Goal: Transaction & Acquisition: Purchase product/service

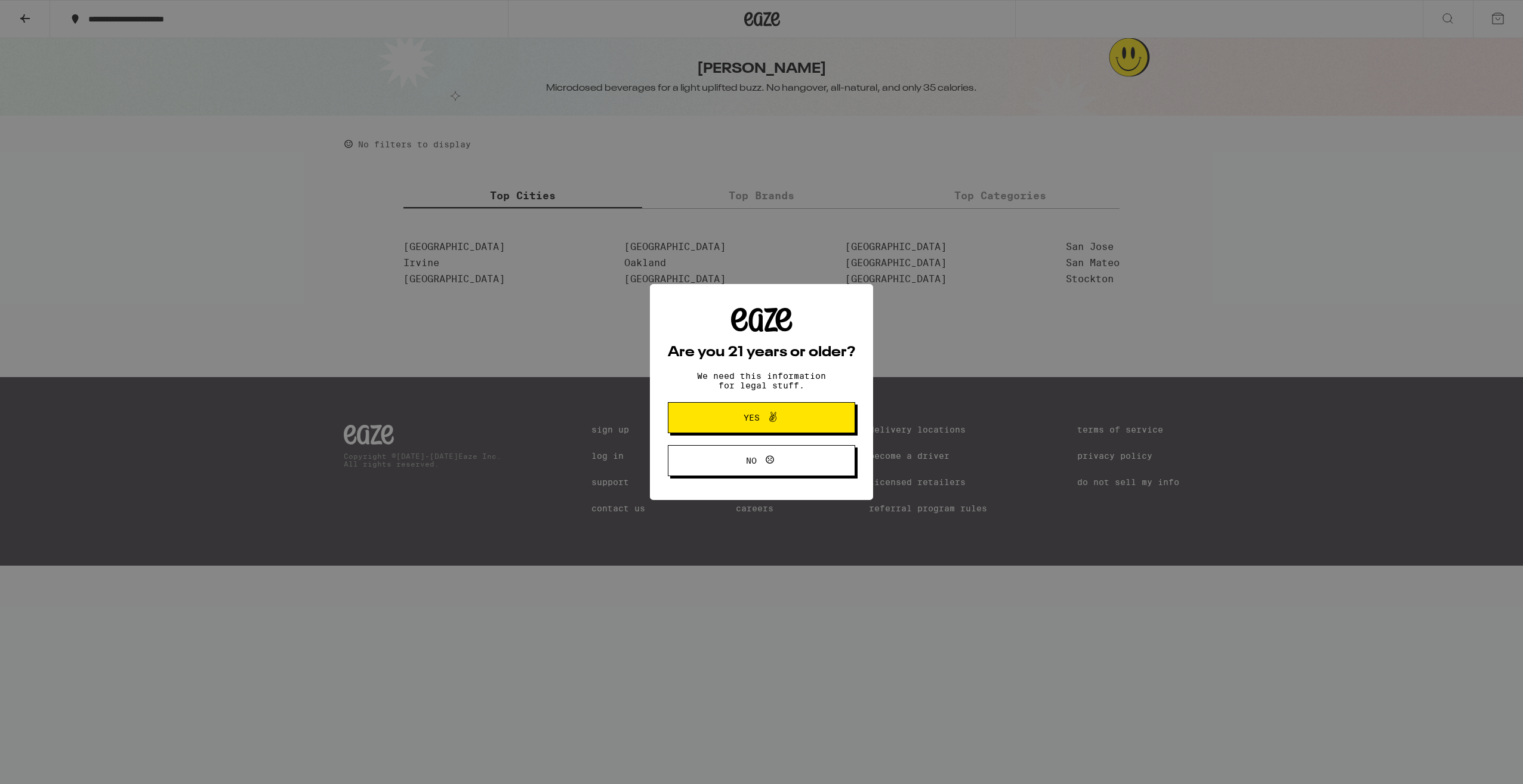
click at [766, 420] on icon at bounding box center [772, 417] width 15 height 15
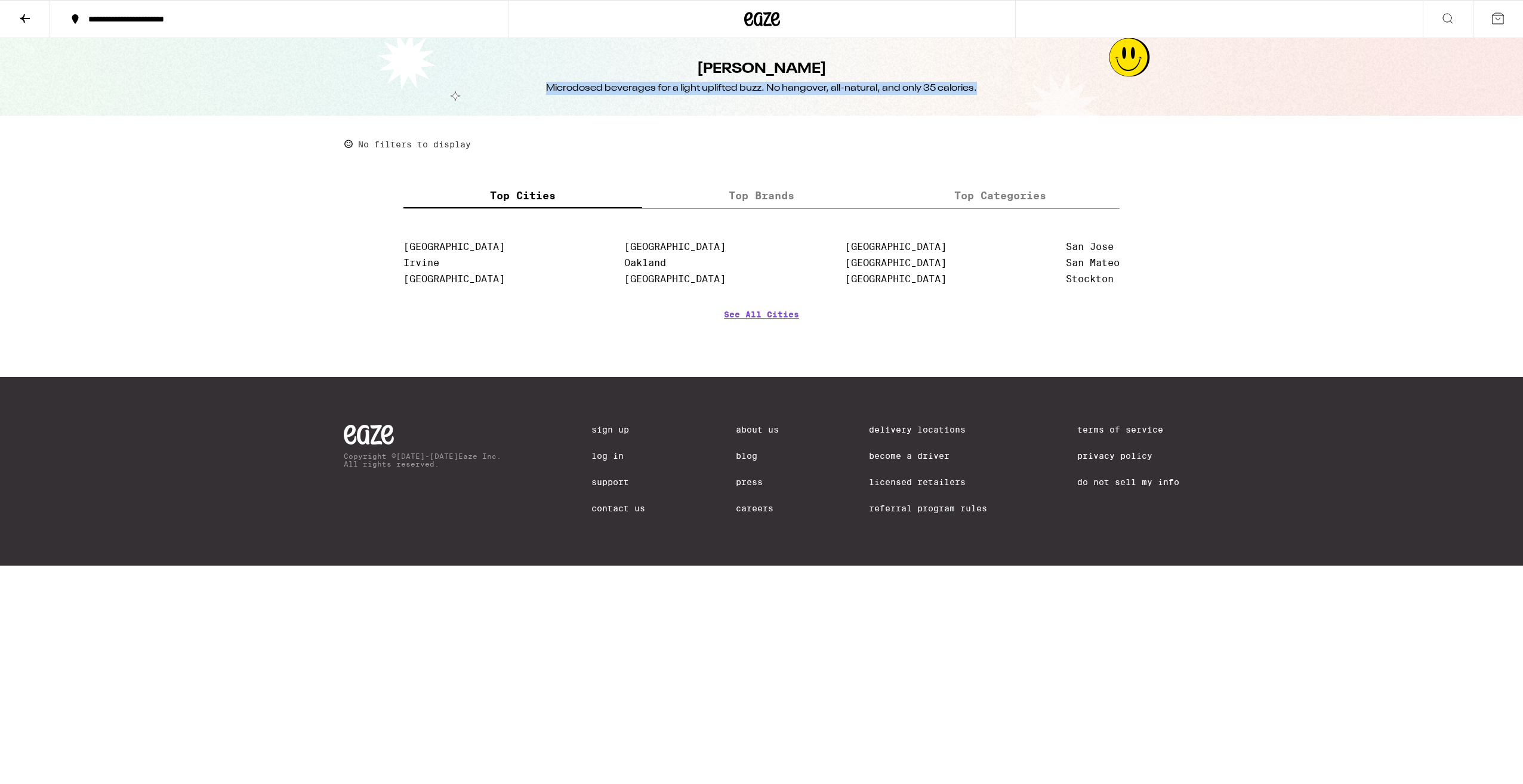
drag, startPoint x: 536, startPoint y: 89, endPoint x: 1001, endPoint y: 102, distance: 465.2
click at [1001, 102] on div "Cann Microdosed beverages for a light uplifted buzz. No hangover, all-natural, …" at bounding box center [761, 77] width 1523 height 78
drag, startPoint x: 1001, startPoint y: 102, endPoint x: 783, endPoint y: 177, distance: 230.5
click at [794, 173] on div "**********" at bounding box center [761, 283] width 1523 height 565
click at [773, 196] on label "Top Brands" at bounding box center [761, 196] width 238 height 26
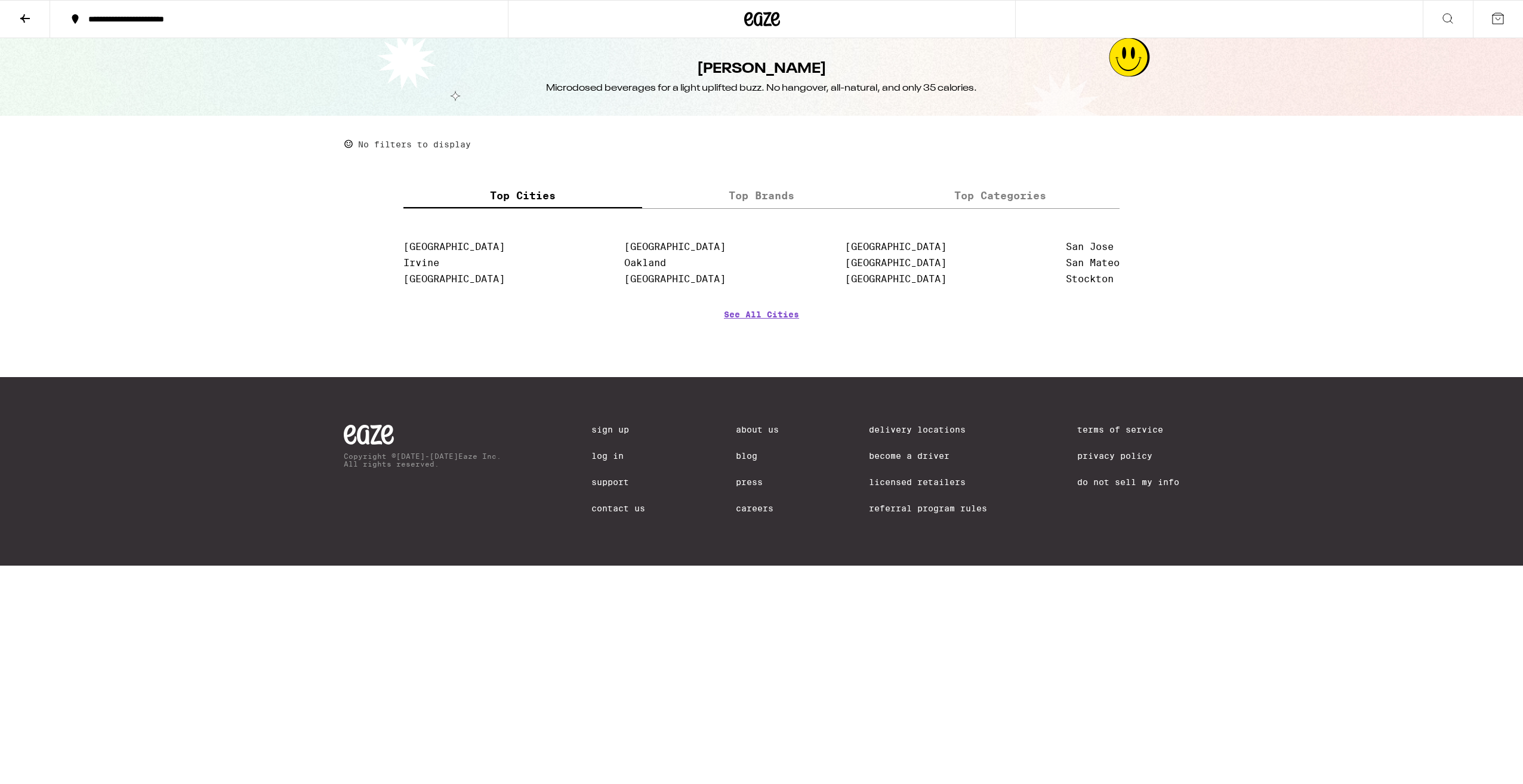
click at [0, 0] on input "Top Brands" at bounding box center [0, 0] width 0 height 0
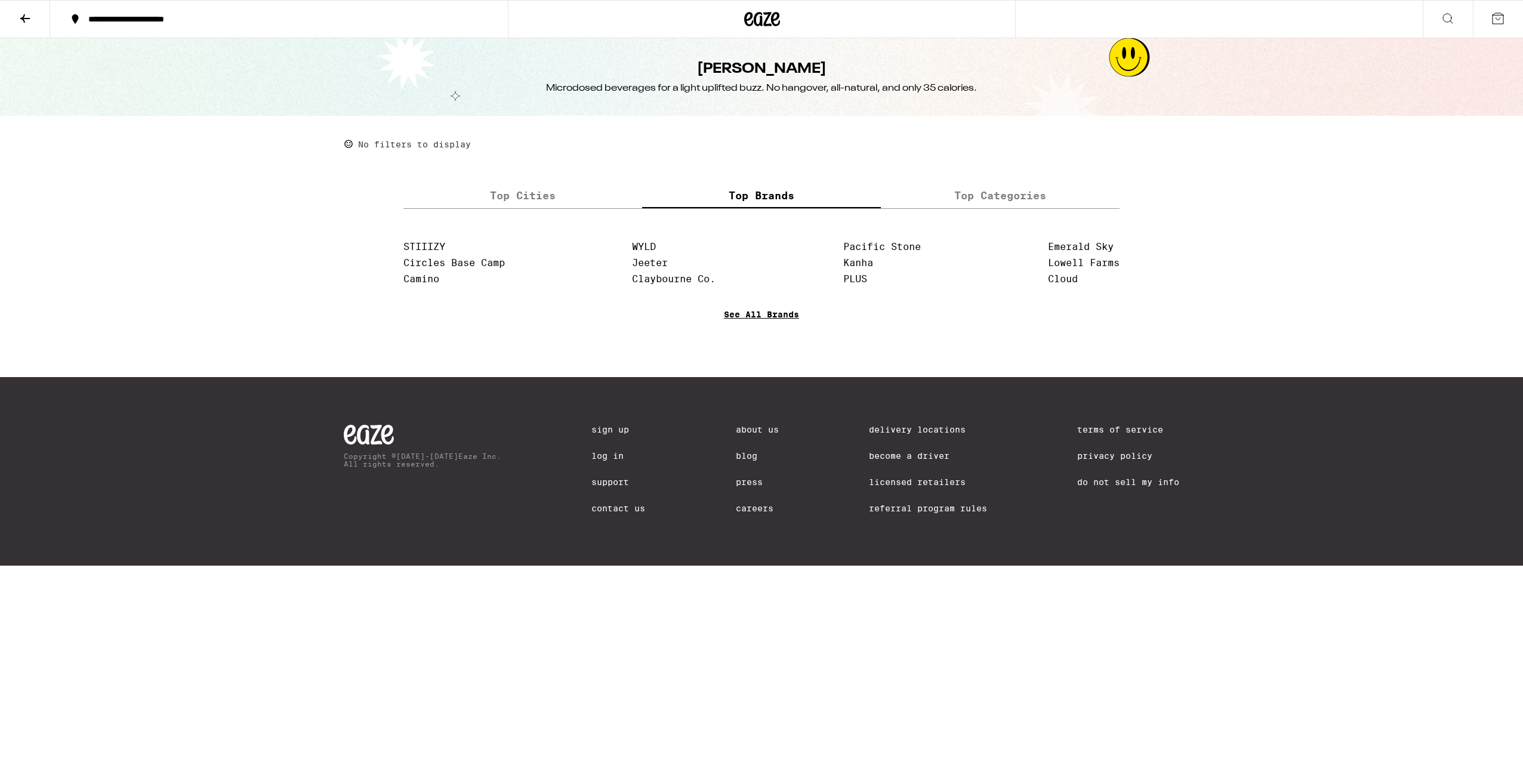
click at [757, 318] on link "See All Brands" at bounding box center [762, 332] width 75 height 44
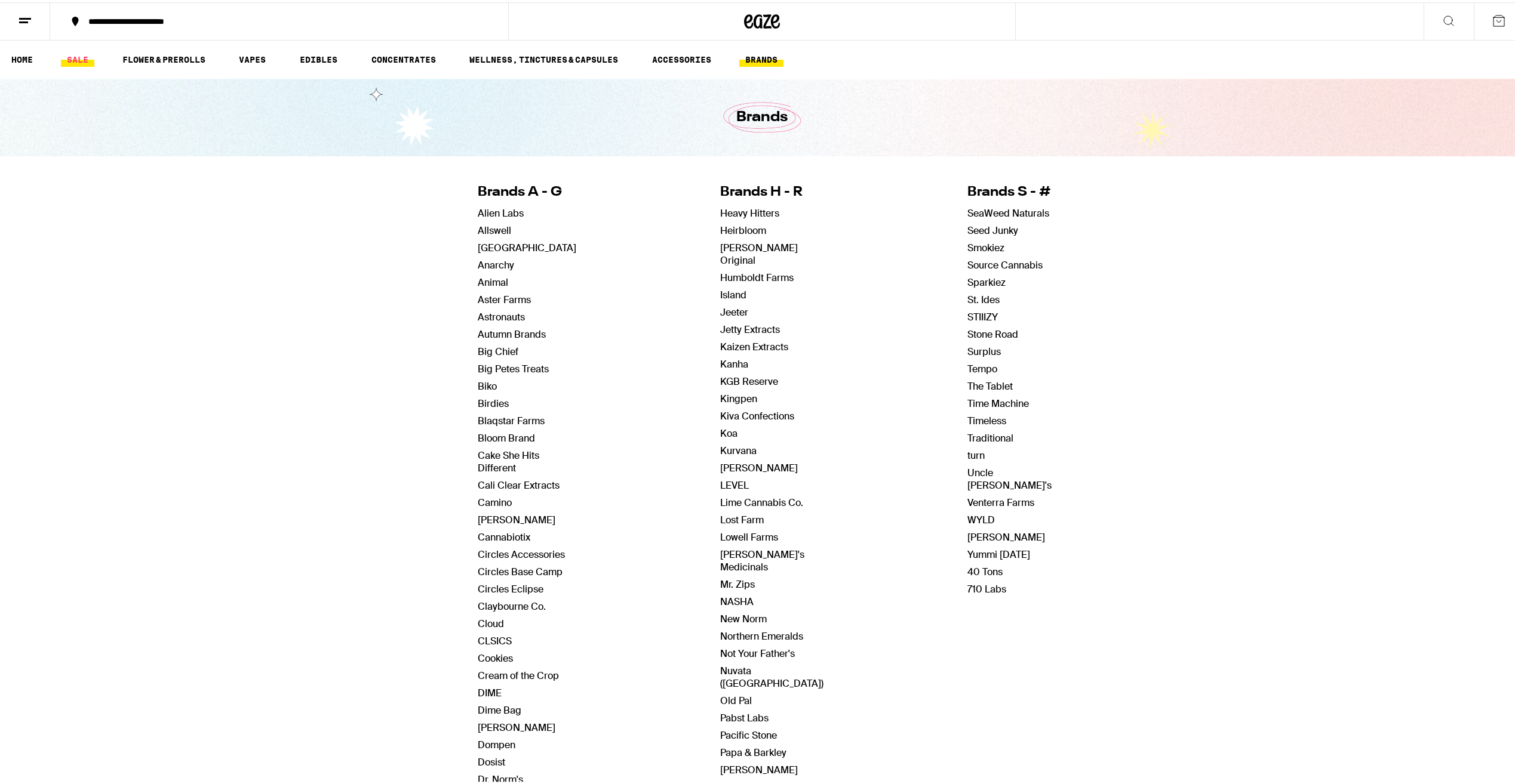
click at [80, 55] on link "SALE" at bounding box center [77, 57] width 33 height 15
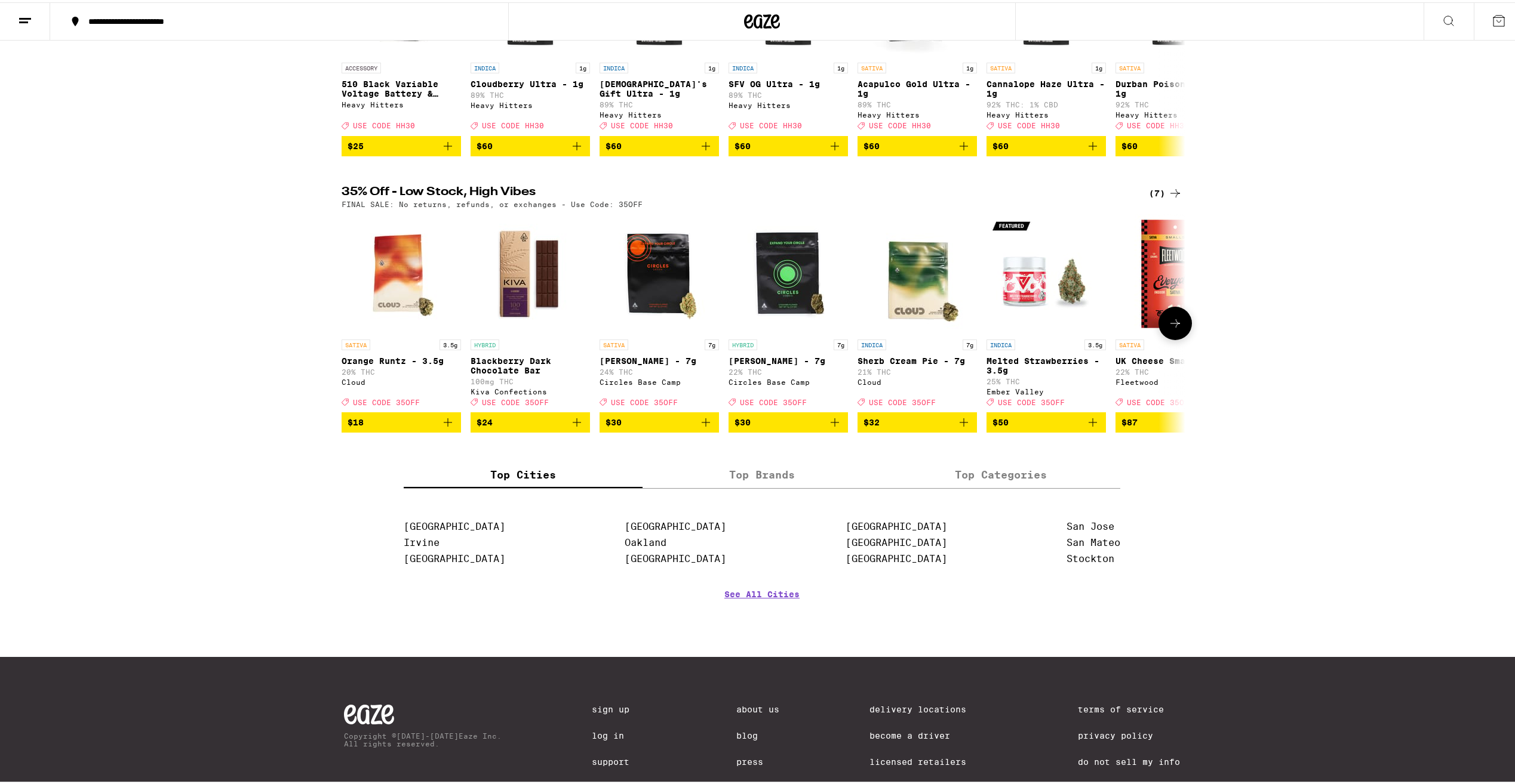
scroll to position [537, 0]
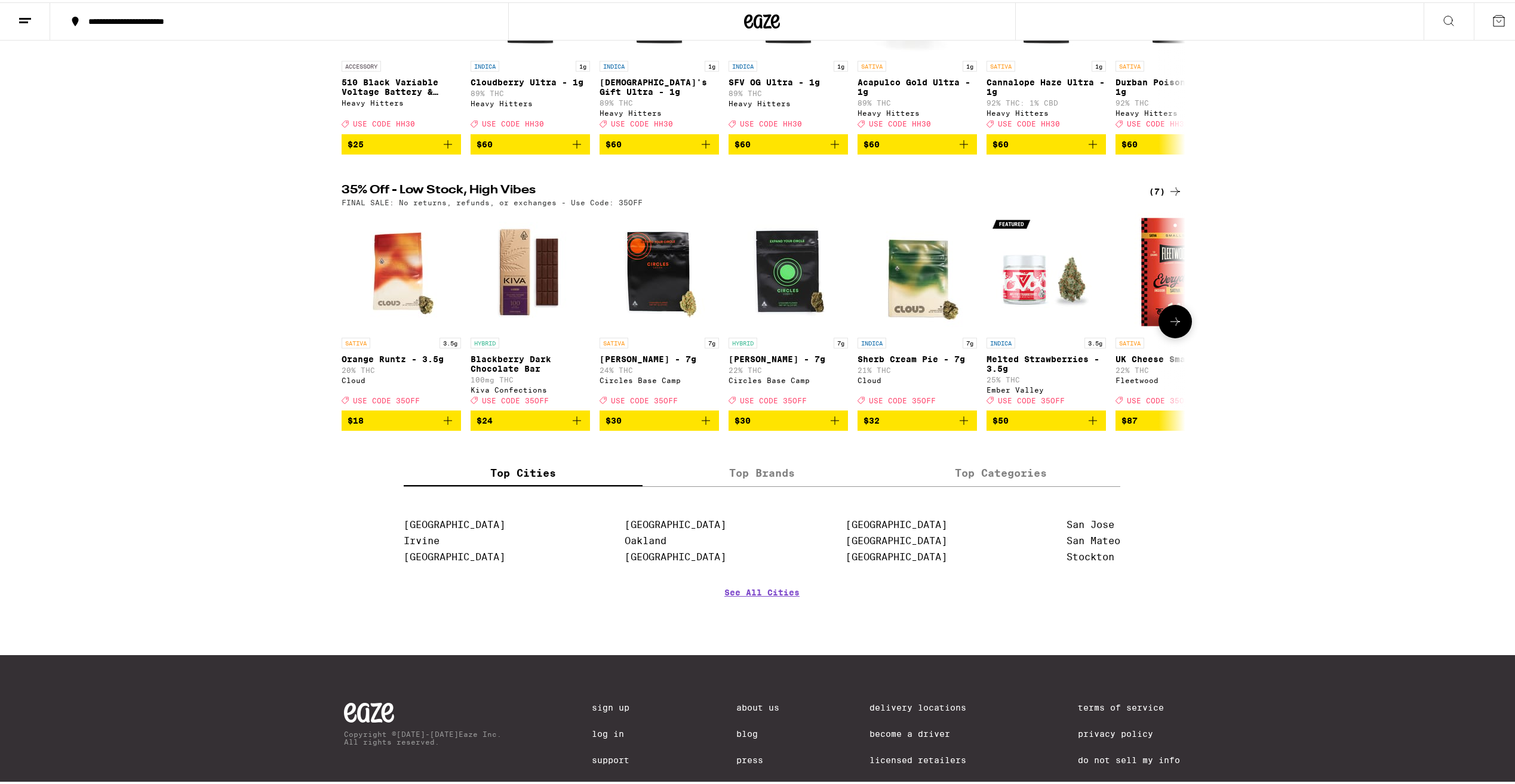
click at [1176, 326] on icon at bounding box center [1175, 319] width 15 height 15
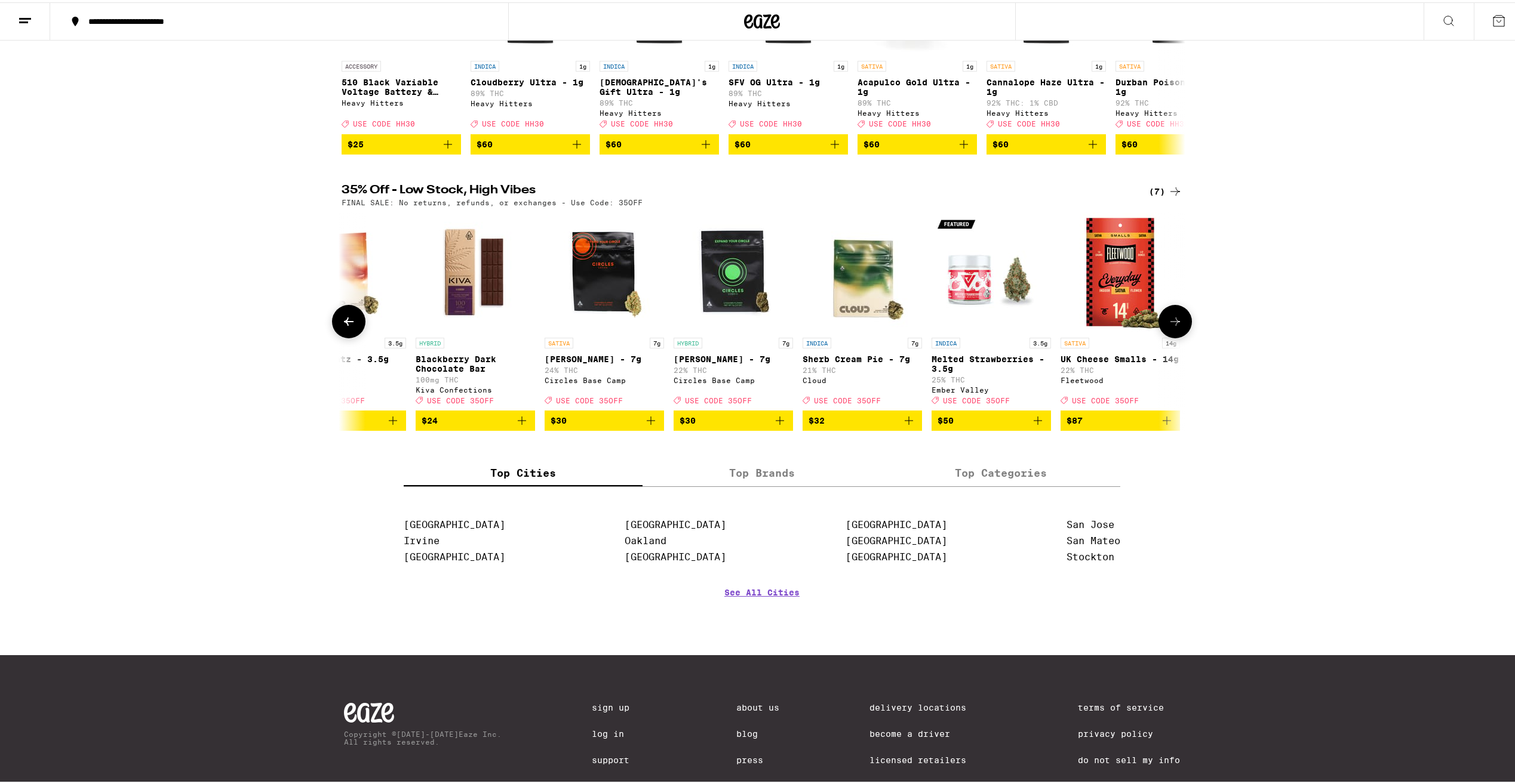
scroll to position [0, 62]
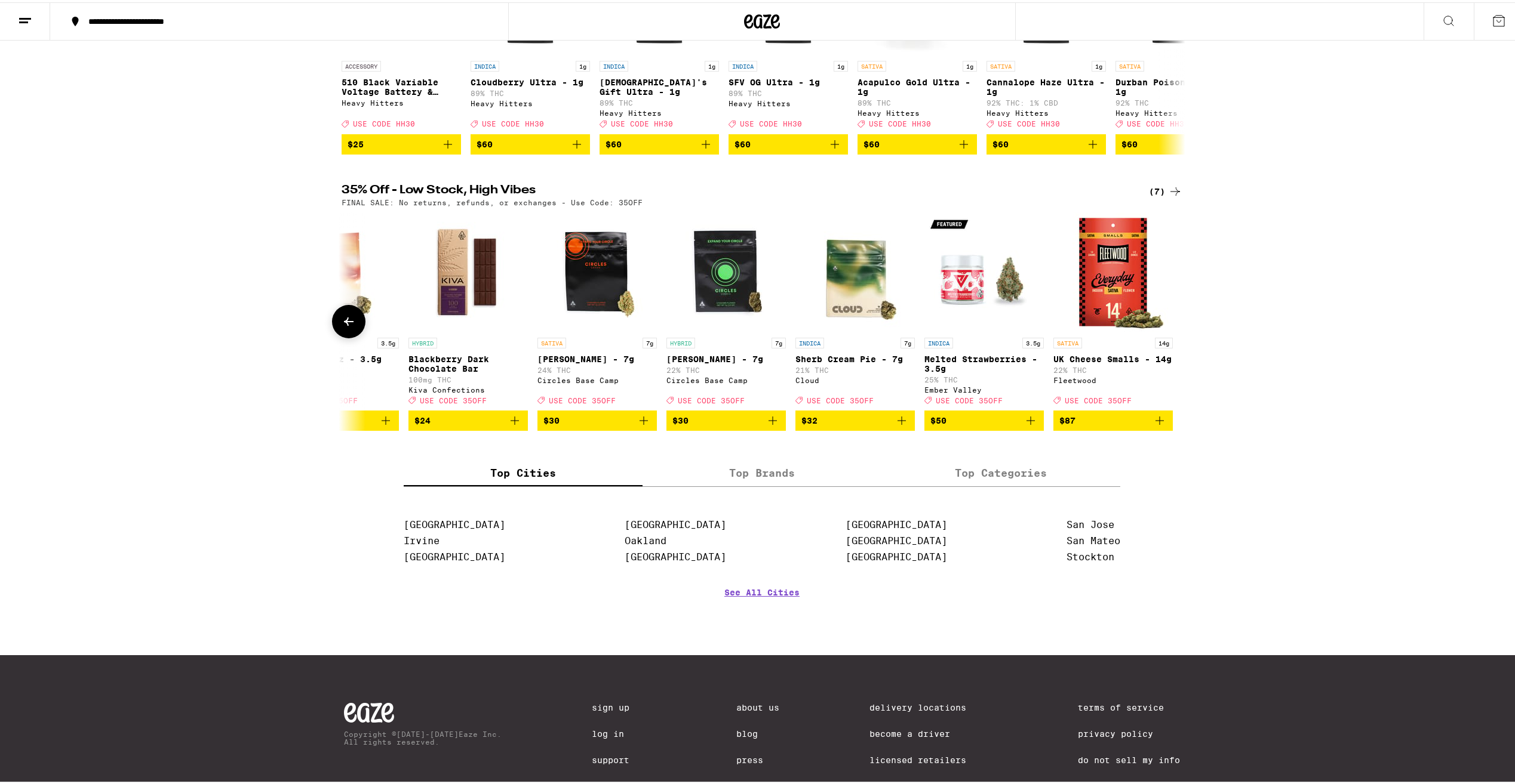
click at [342, 336] on button at bounding box center [348, 319] width 33 height 33
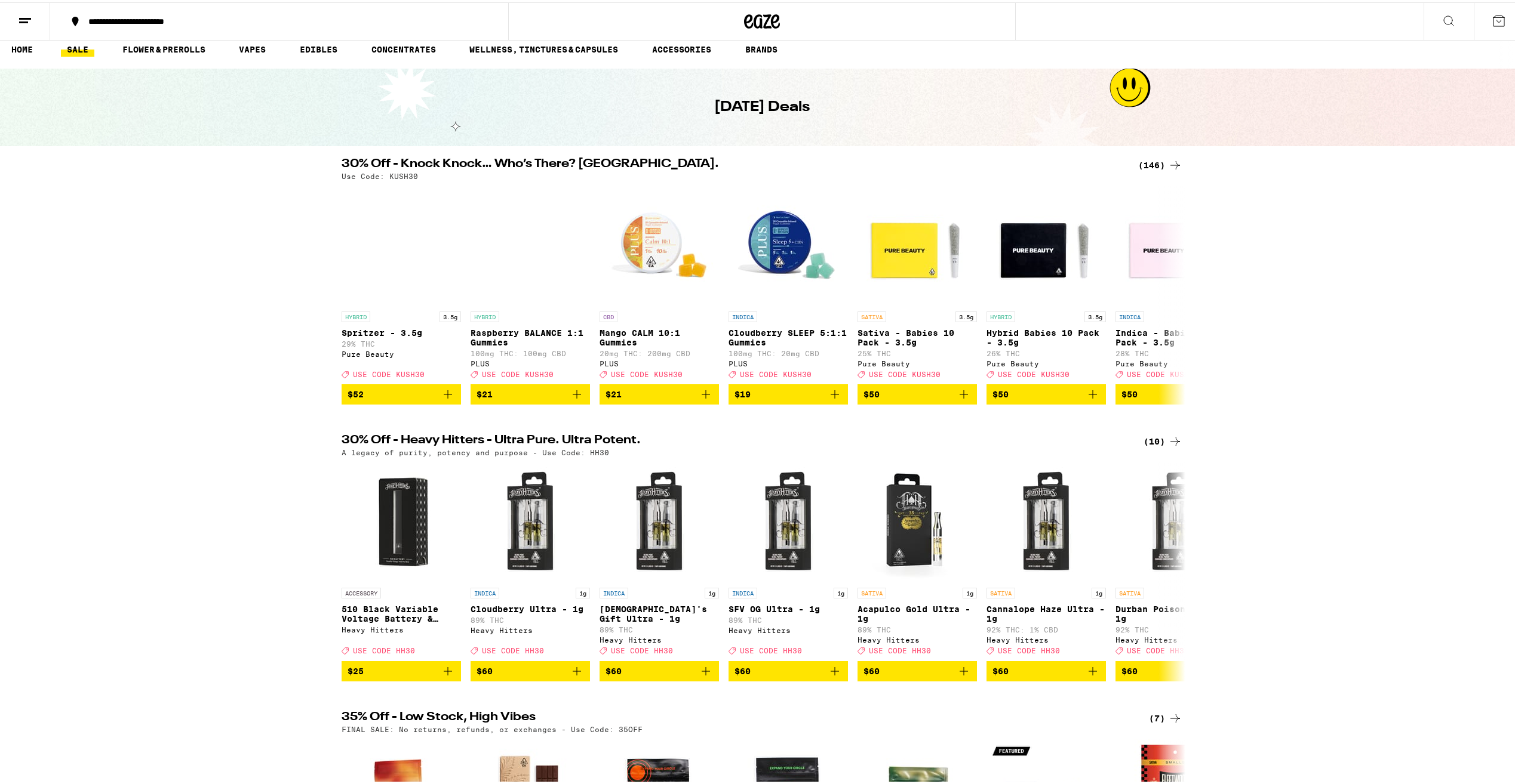
scroll to position [0, 0]
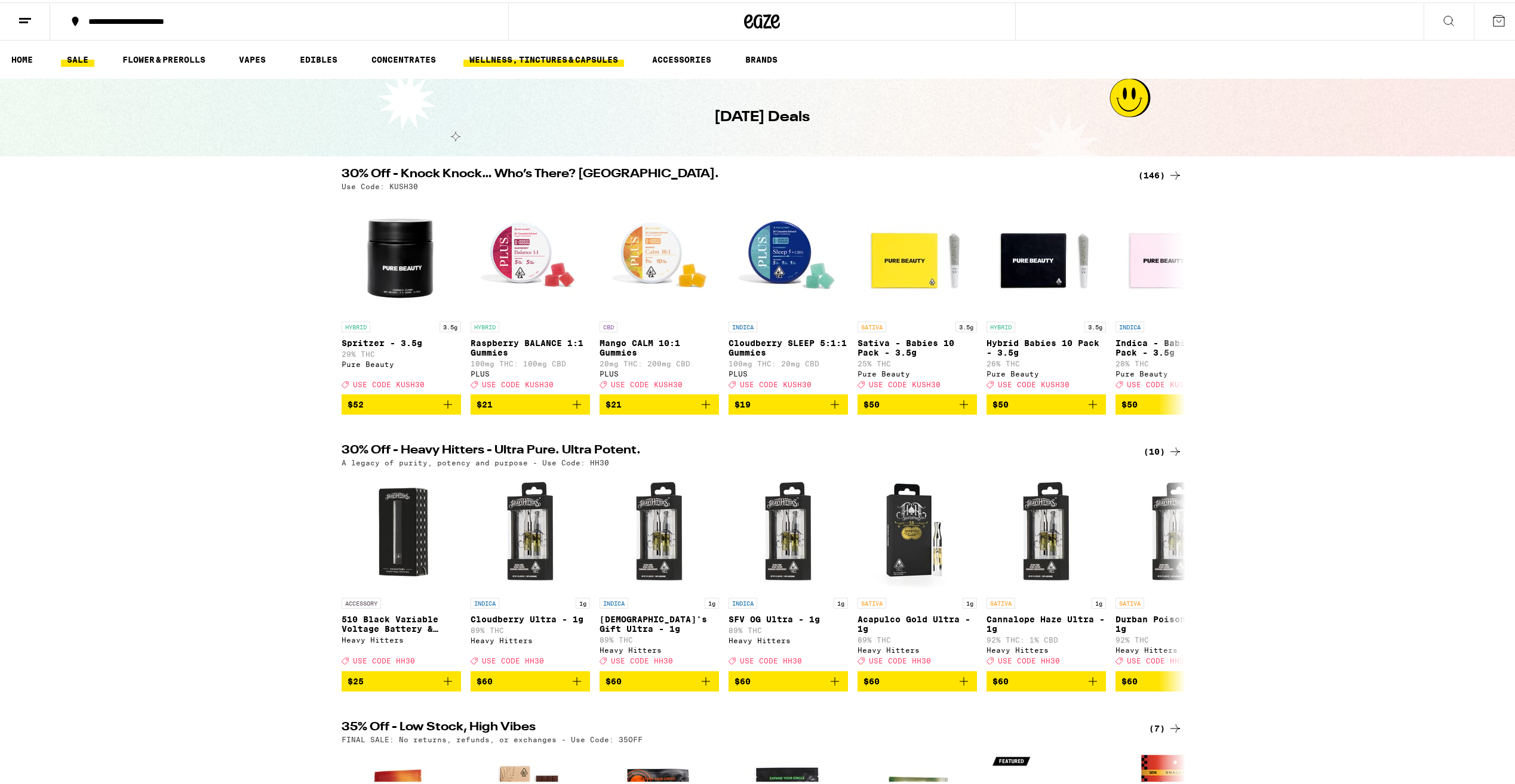
click at [524, 54] on link "WELLNESS, TINCTURES & CAPSULES" at bounding box center [543, 57] width 161 height 15
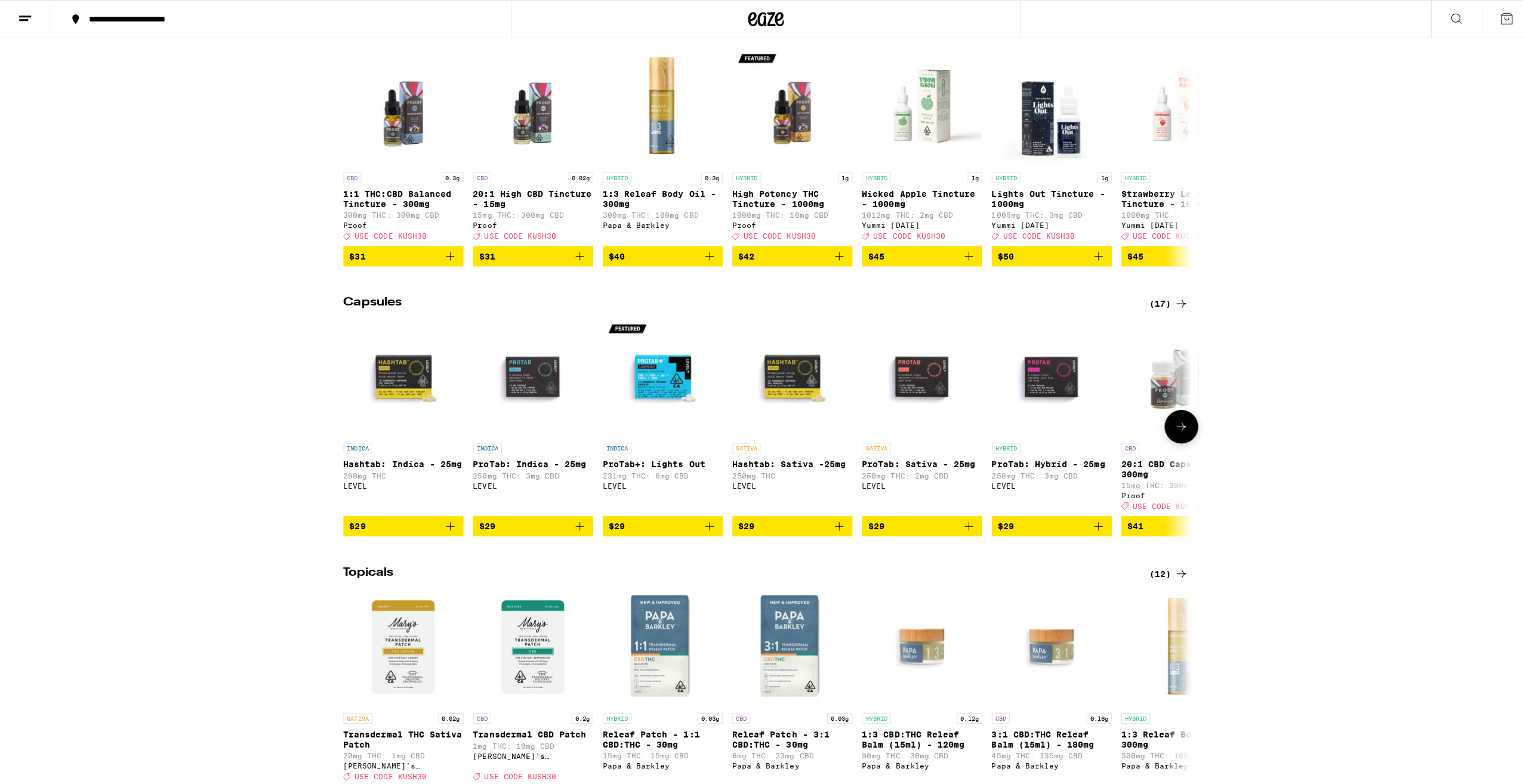
scroll to position [418, 0]
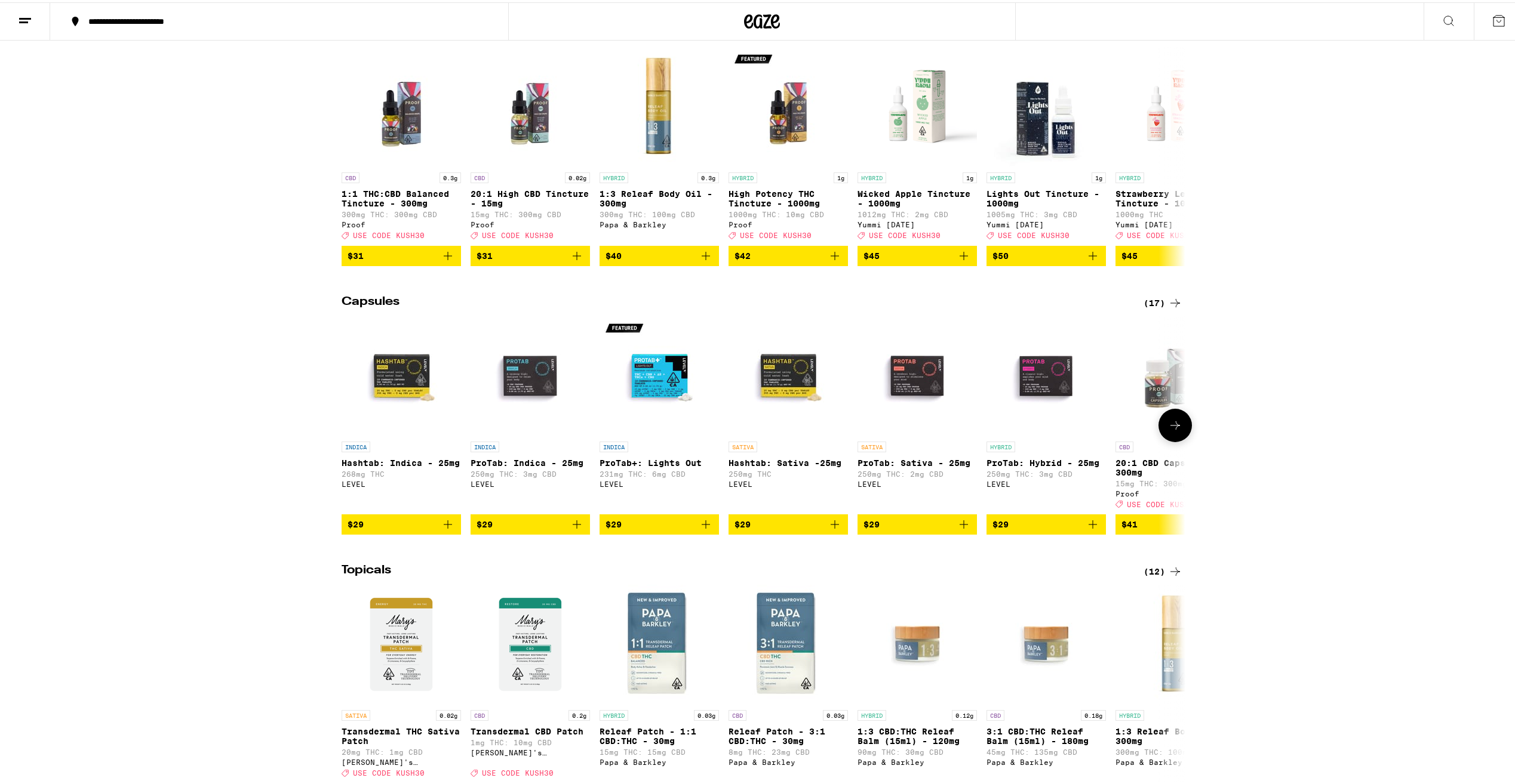
click at [398, 391] on img "Open page for Hashtab: Indica - 25mg from LEVEL" at bounding box center [402, 374] width 120 height 120
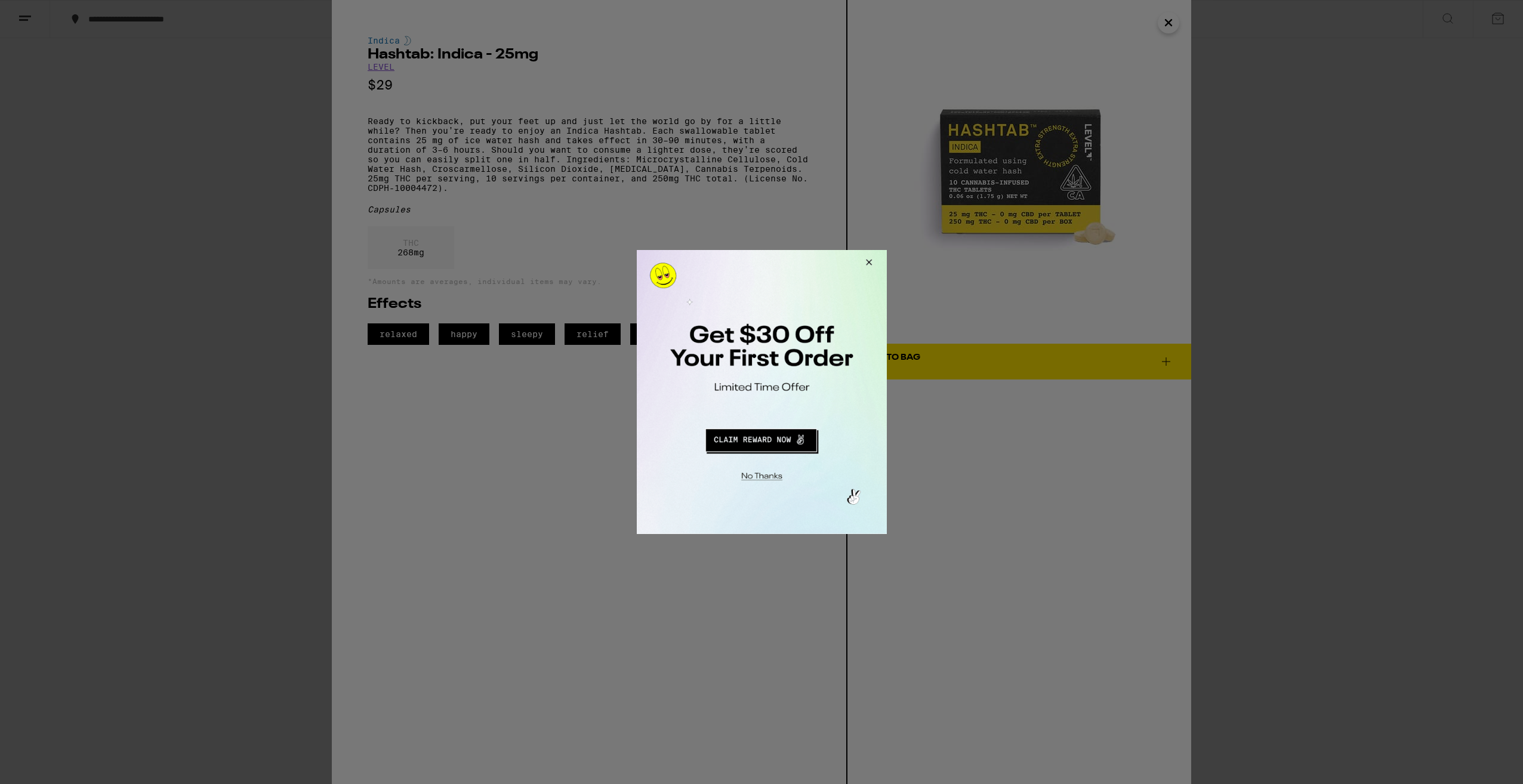
click at [762, 444] on button "Redirect to URL" at bounding box center [760, 439] width 208 height 29
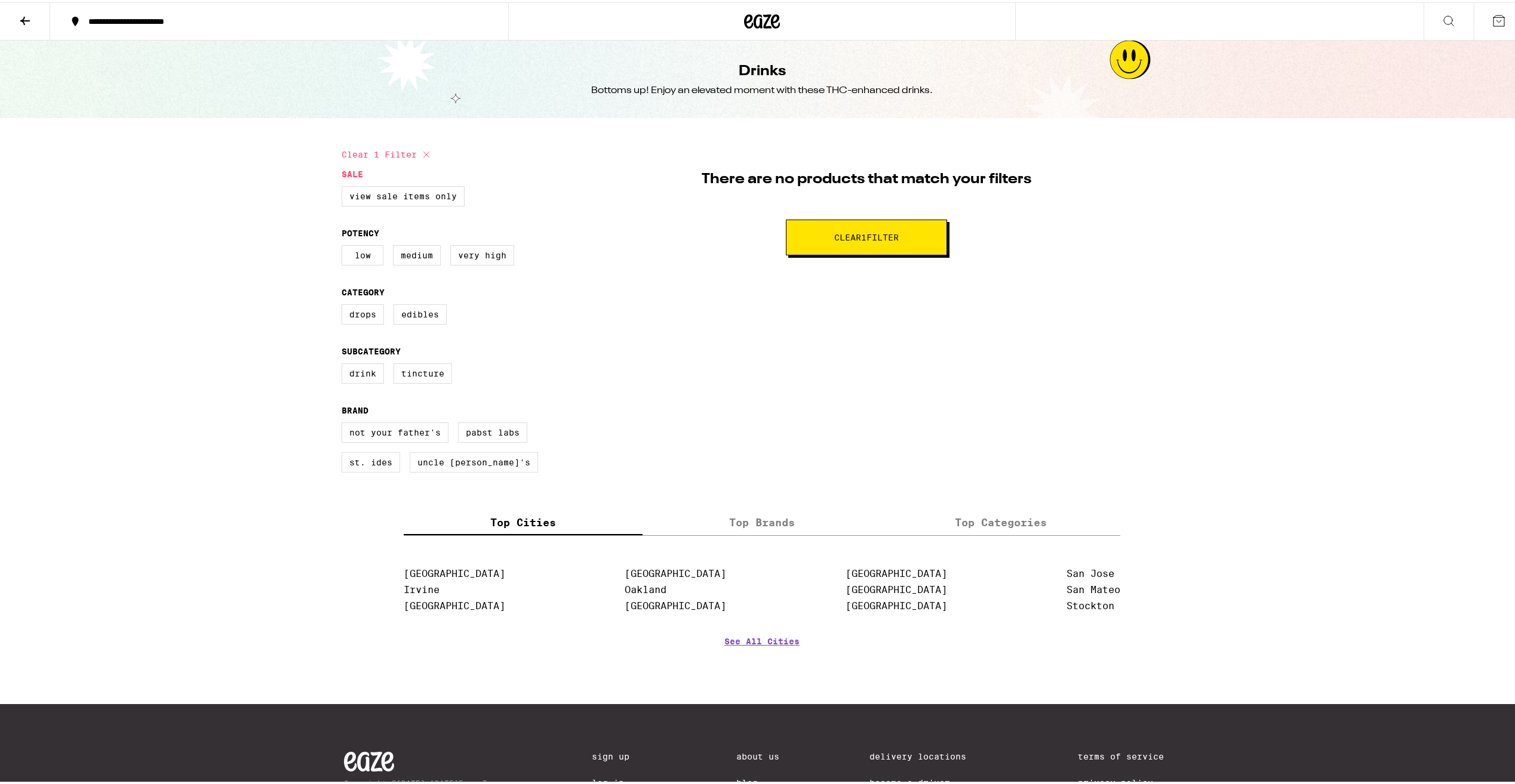
click at [423, 153] on icon at bounding box center [426, 152] width 6 height 6
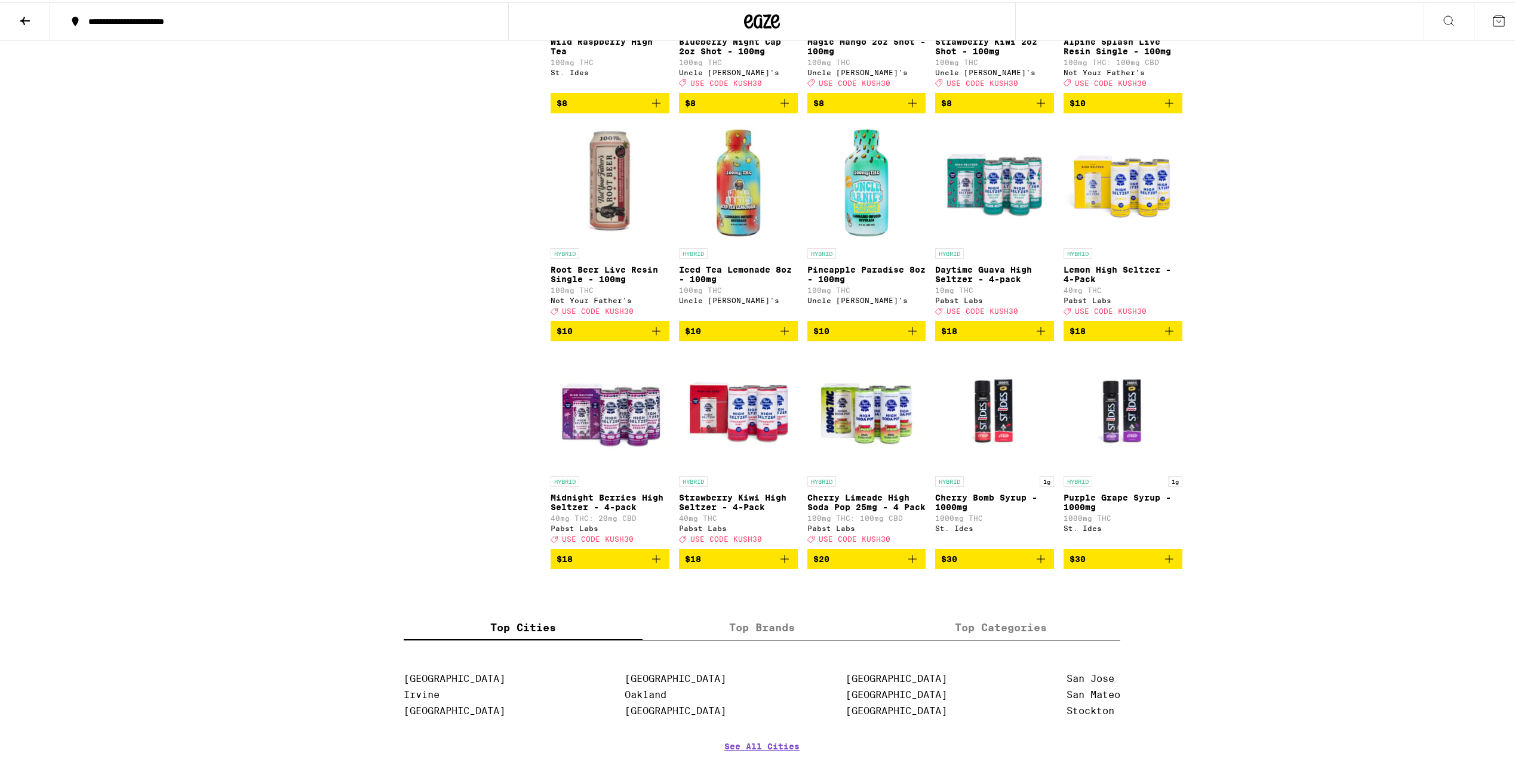
scroll to position [955, 0]
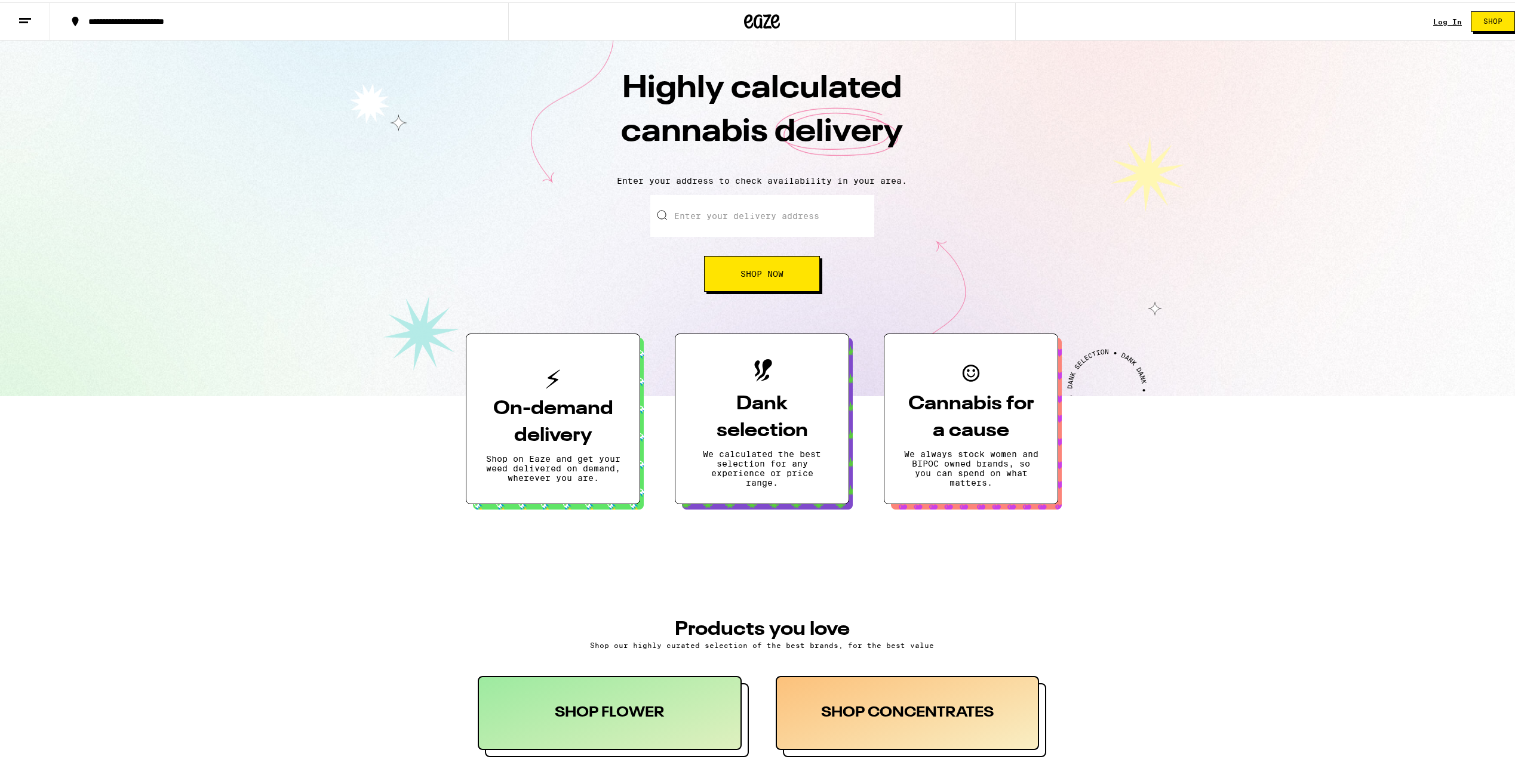
click at [731, 215] on input "Enter your delivery address" at bounding box center [762, 214] width 224 height 42
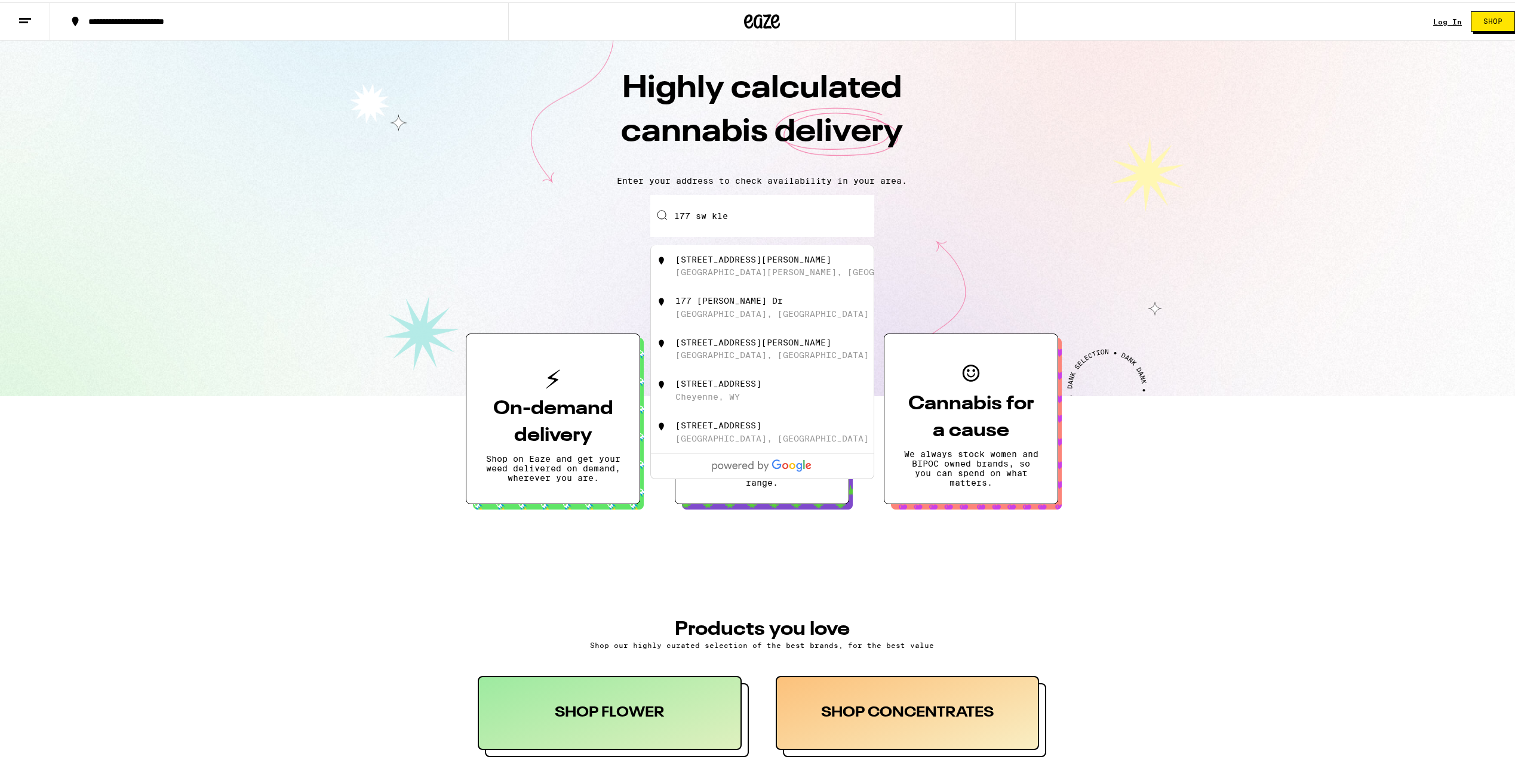
click at [743, 262] on div "177 SW Klee Cir" at bounding box center [753, 257] width 156 height 9
type input "177 SW Klee Cir, Port St. Lucie, FL"
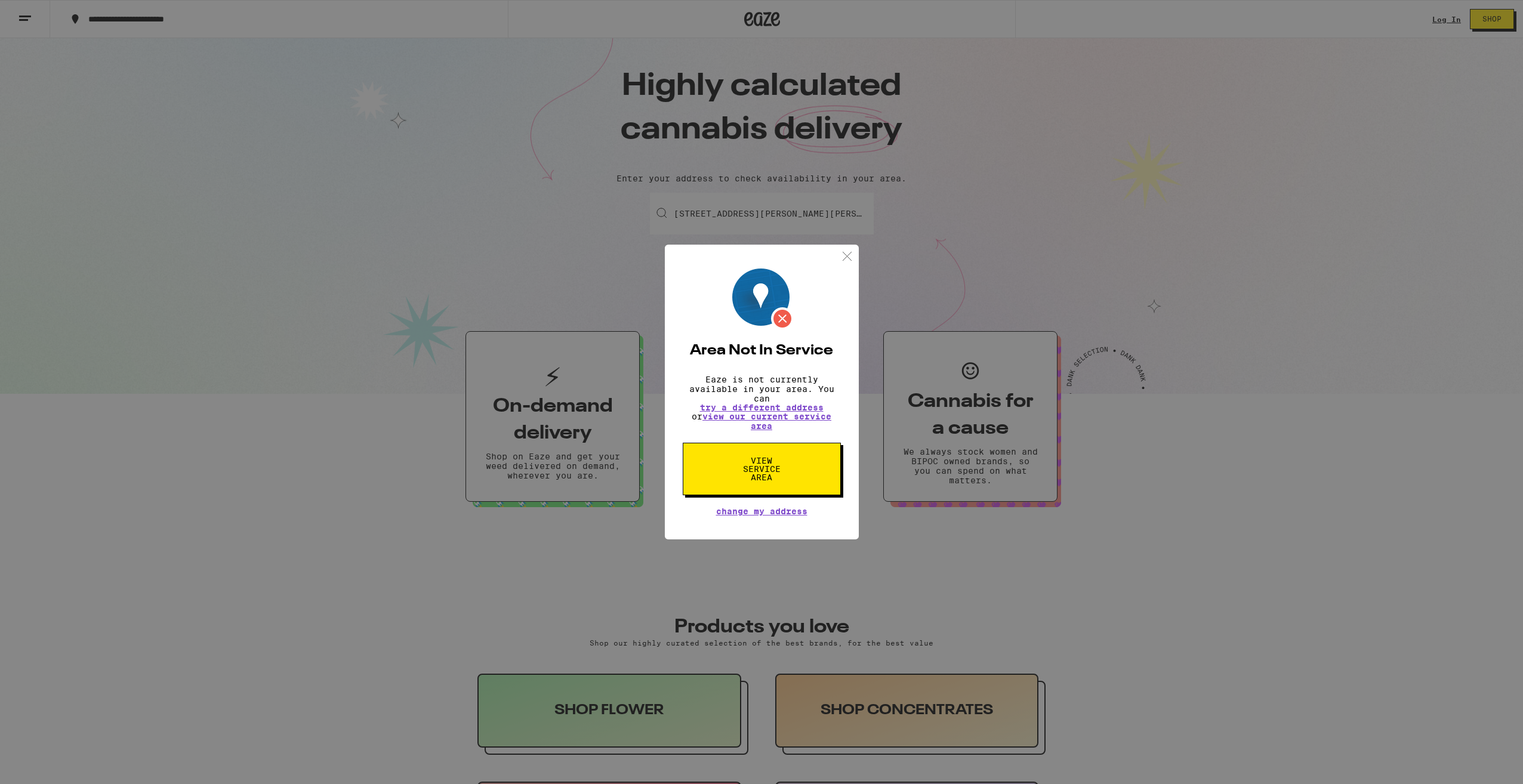
click at [846, 255] on img at bounding box center [846, 255] width 15 height 15
